Goal: Navigation & Orientation: Understand site structure

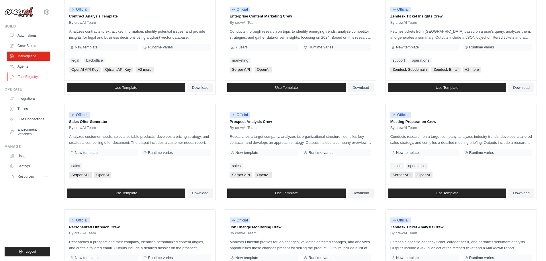
scroll to position [69, 0]
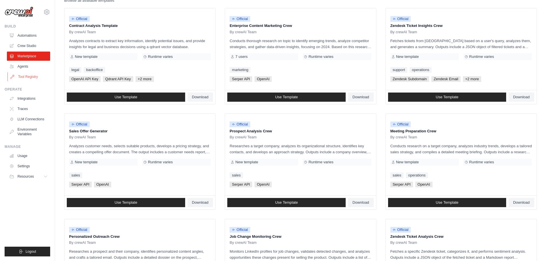
click at [36, 76] on link "Tool Registry" at bounding box center [28, 76] width 43 height 9
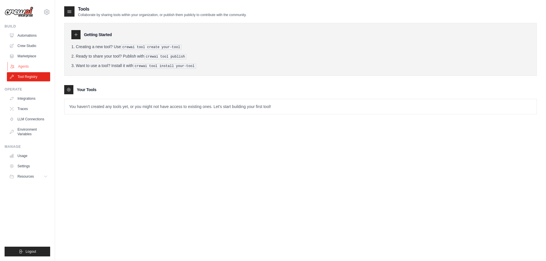
click at [23, 64] on link "Agents" at bounding box center [28, 66] width 43 height 9
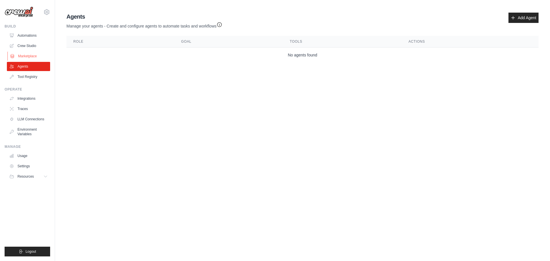
click at [30, 54] on link "Marketplace" at bounding box center [28, 56] width 43 height 9
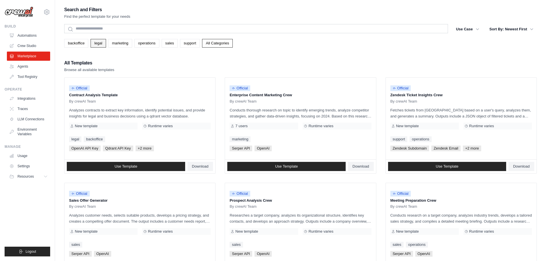
click at [101, 44] on link "legal" at bounding box center [98, 43] width 15 height 9
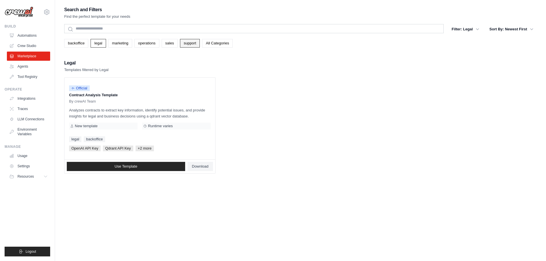
scroll to position [11, 0]
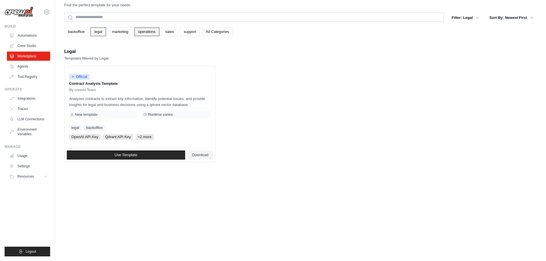
click at [156, 36] on link "operations" at bounding box center [146, 32] width 25 height 9
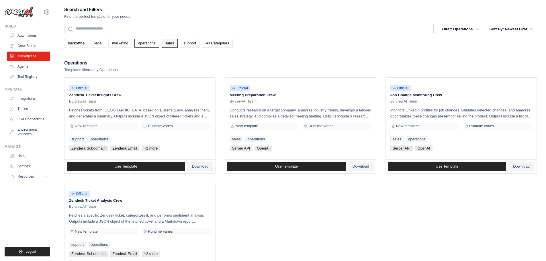
click at [177, 44] on link "sales" at bounding box center [170, 43] width 16 height 9
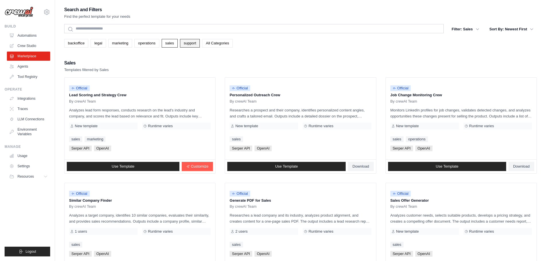
click at [198, 45] on link "support" at bounding box center [190, 43] width 20 height 9
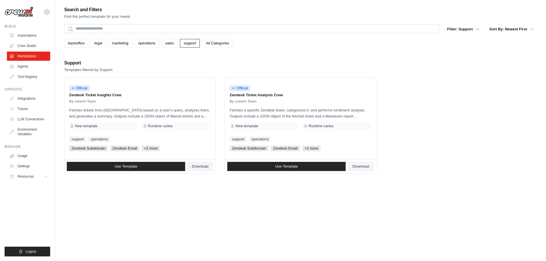
click at [223, 45] on link "All Categories" at bounding box center [217, 43] width 31 height 9
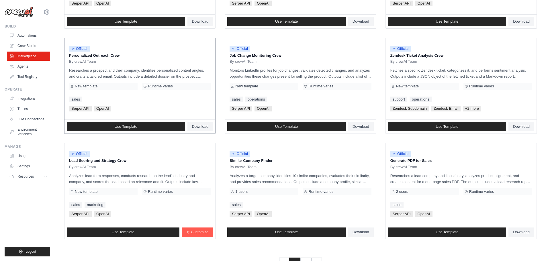
scroll to position [213, 0]
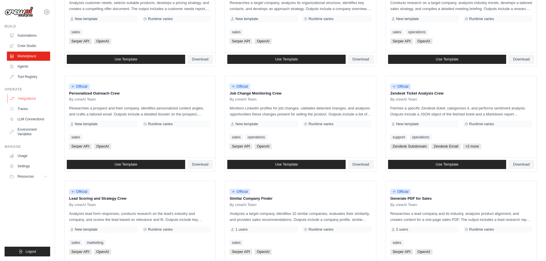
click at [22, 98] on link "Integrations" at bounding box center [28, 98] width 43 height 9
